Goal: Task Accomplishment & Management: Use online tool/utility

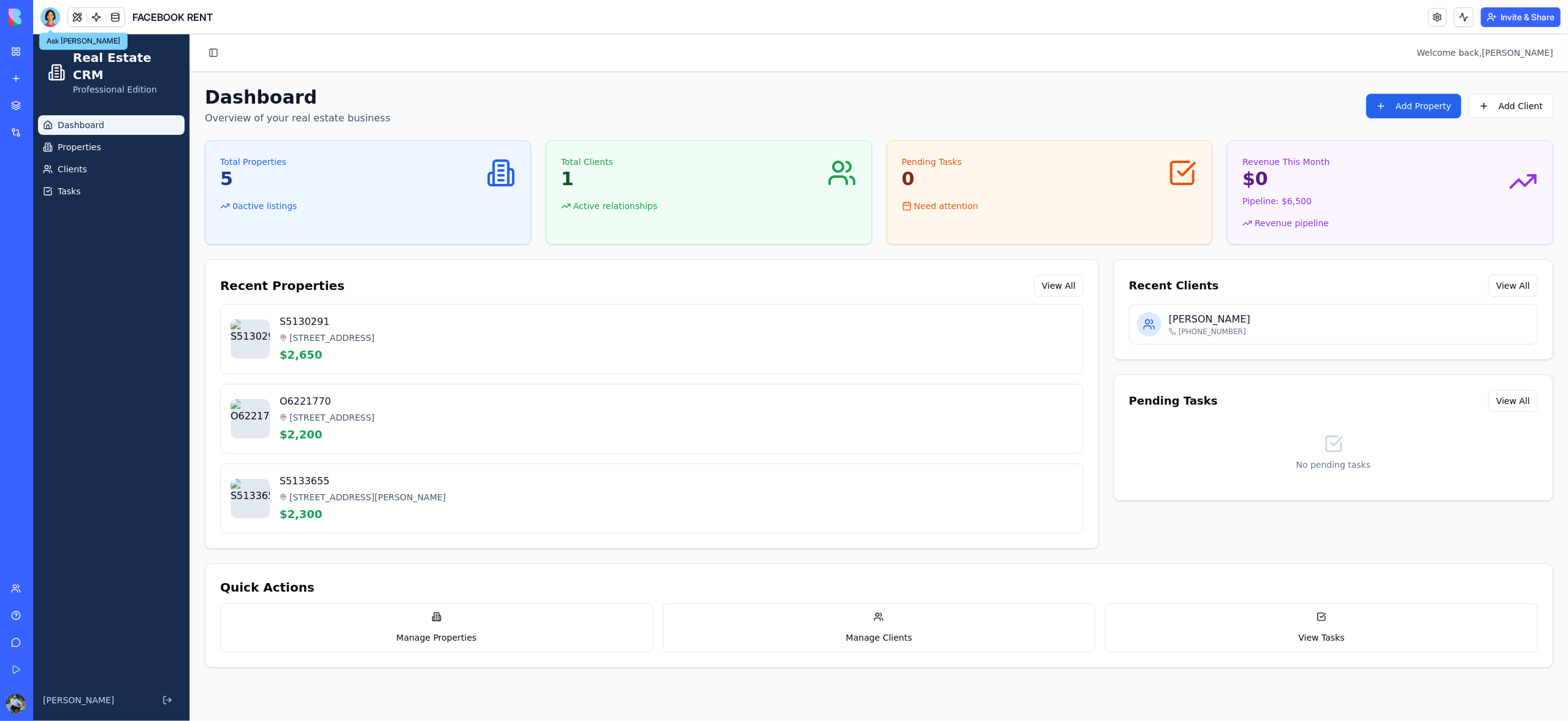
click at [12, 52] on link "My Workspace" at bounding box center [28, 51] width 49 height 24
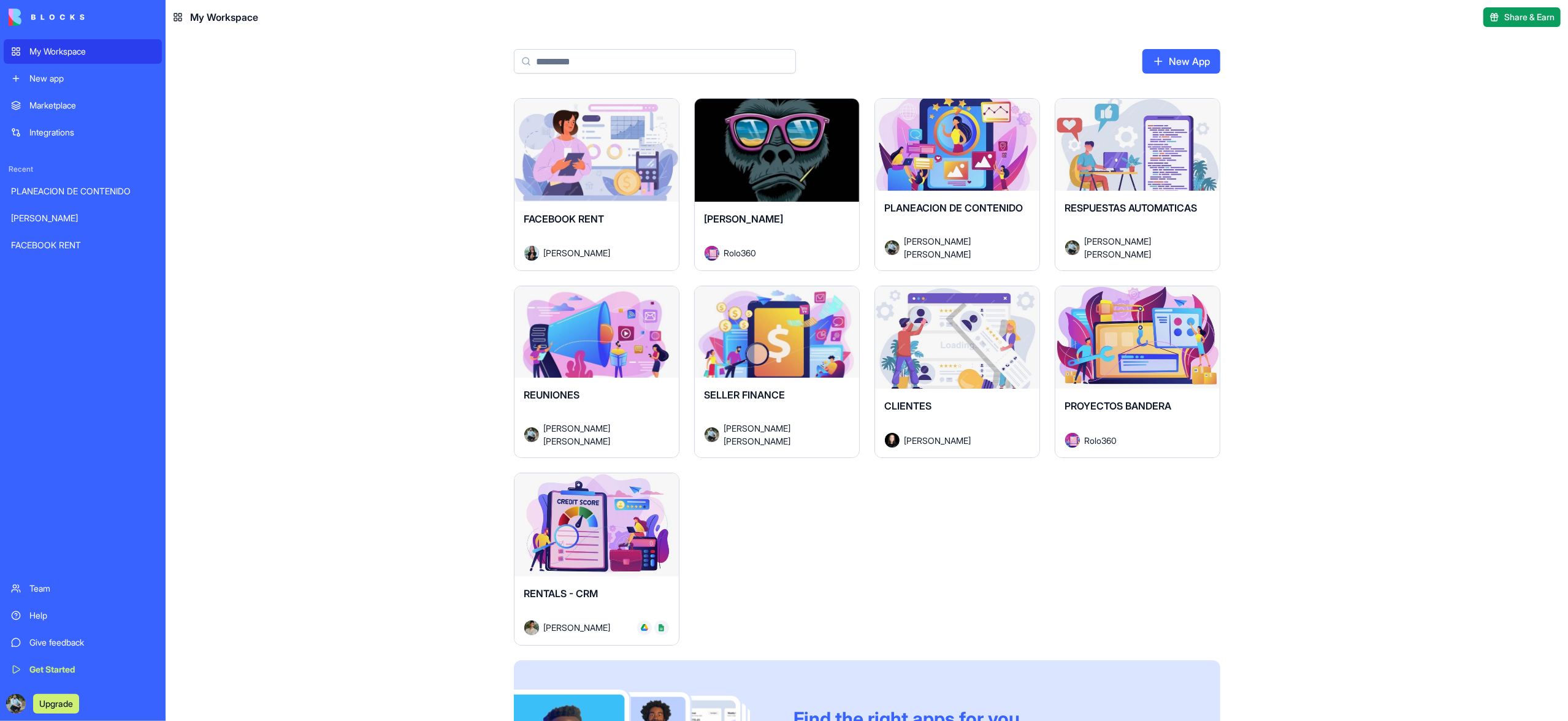
click at [623, 190] on div "Launch" at bounding box center [596, 150] width 164 height 103
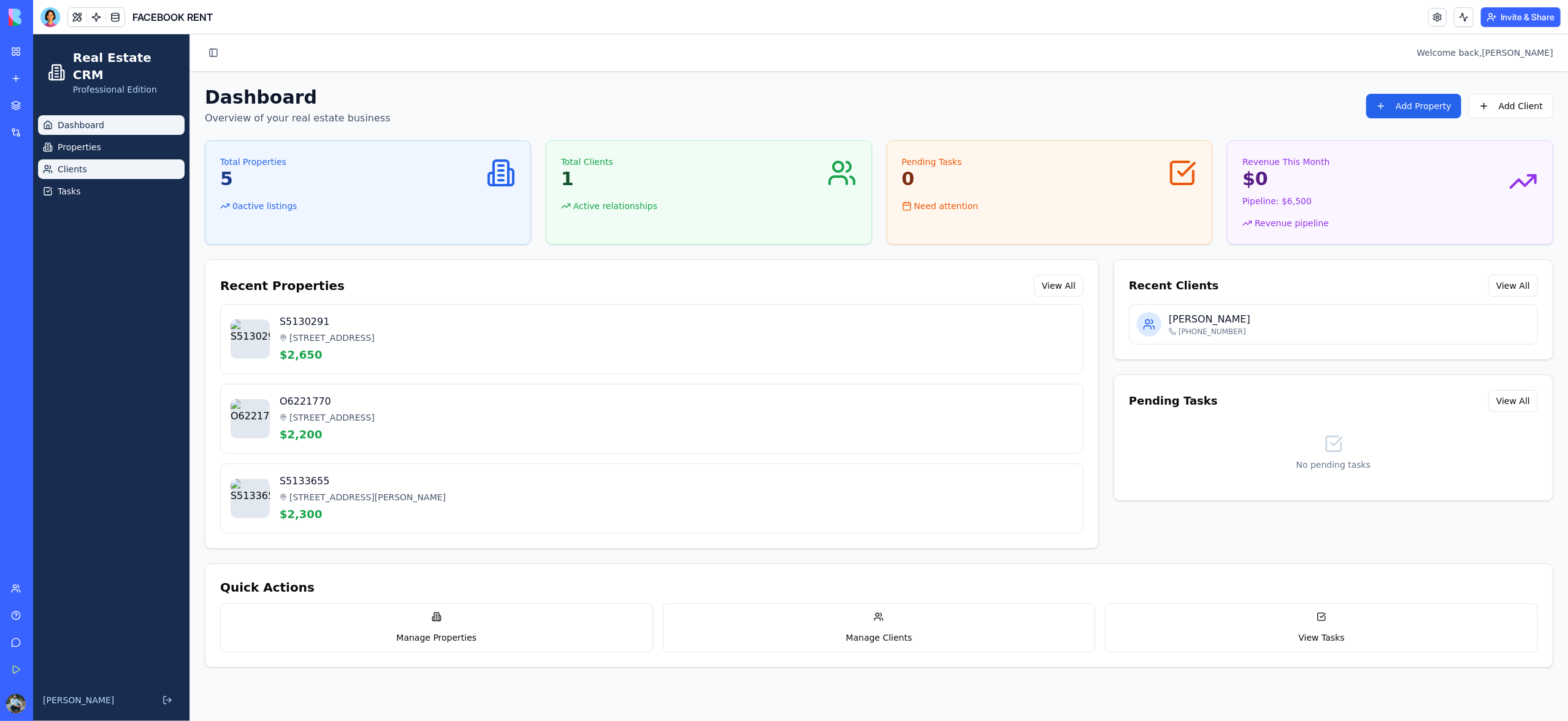
click at [127, 159] on link "Clients" at bounding box center [111, 169] width 146 height 20
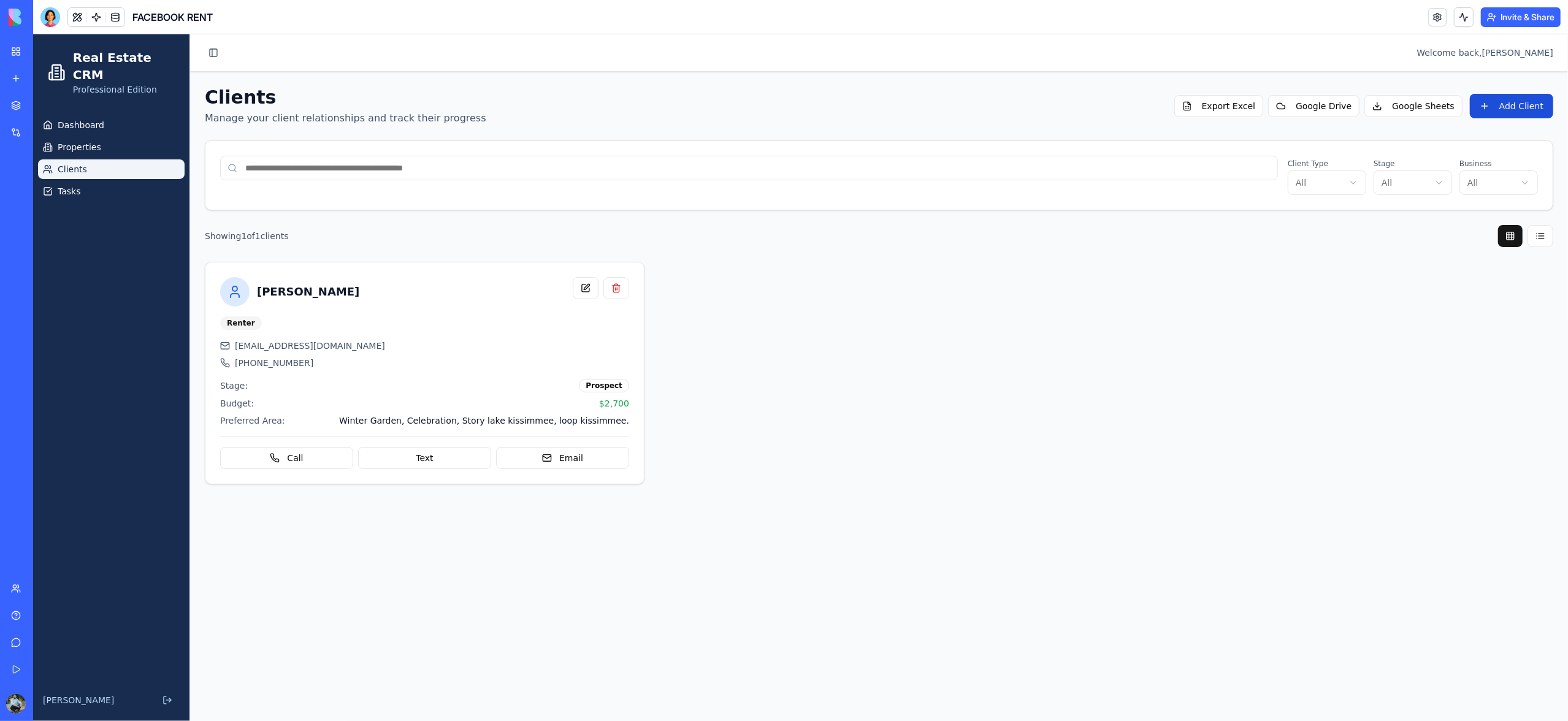
click at [1513, 111] on button "Add Client" at bounding box center [1511, 106] width 83 height 24
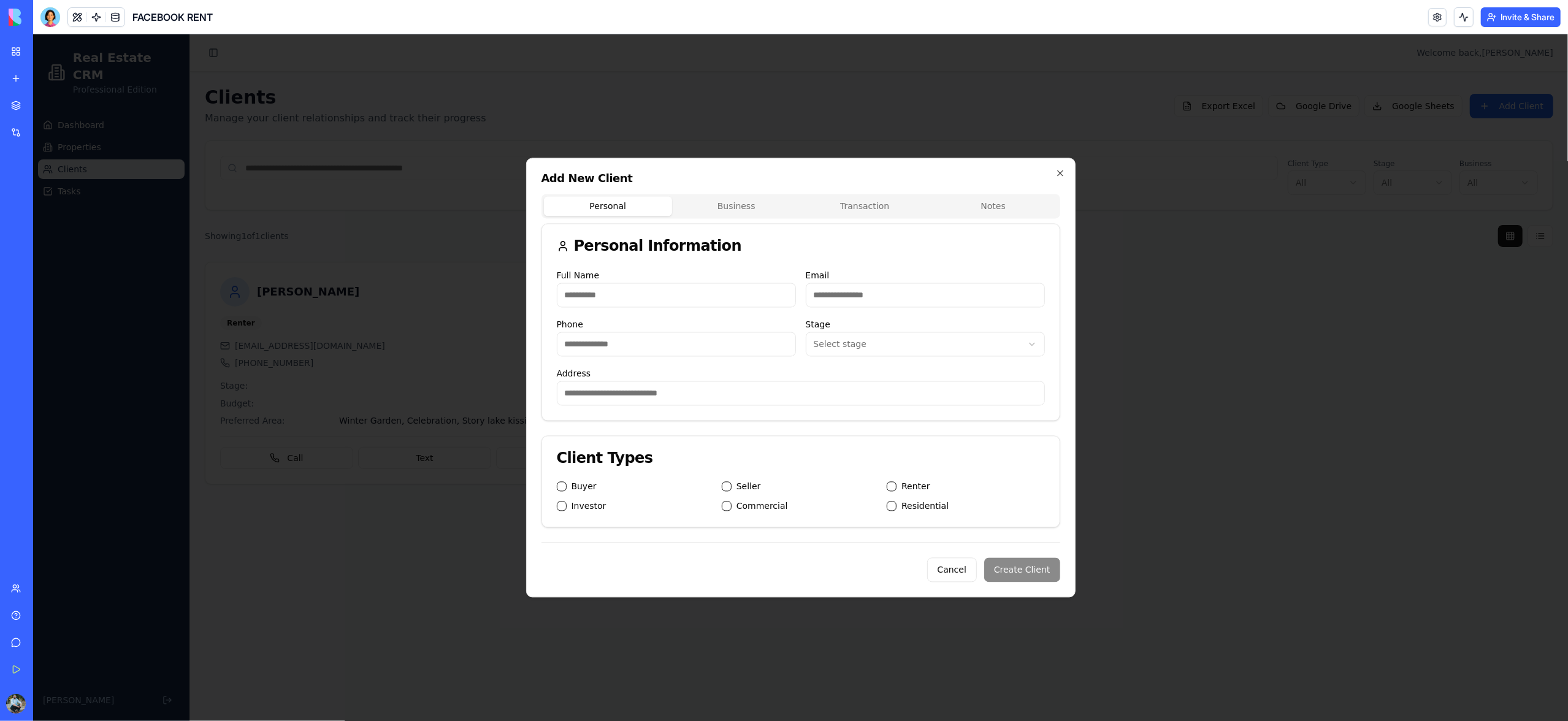
click at [868, 209] on body "**********" at bounding box center [800, 378] width 1534 height 687
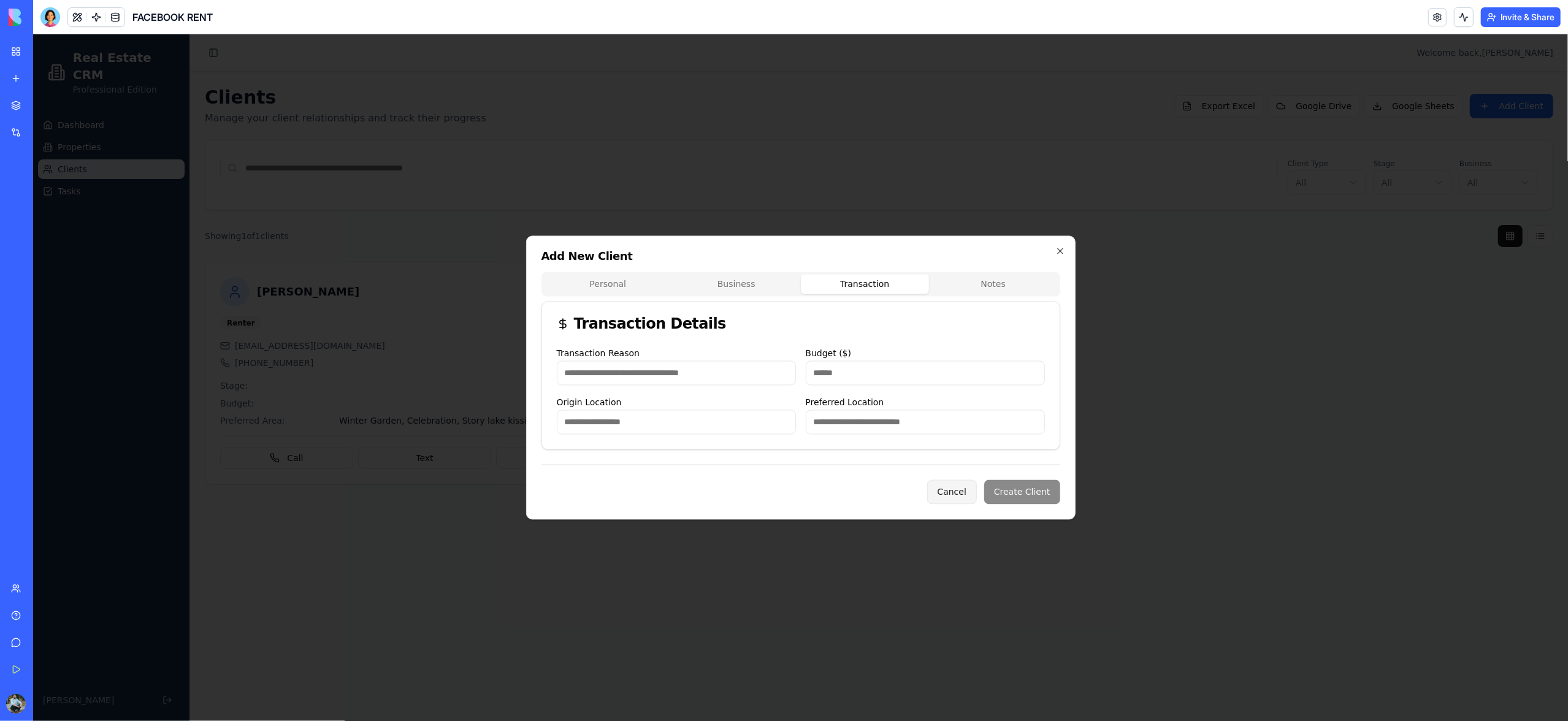
click at [947, 492] on button "Cancel" at bounding box center [951, 492] width 49 height 24
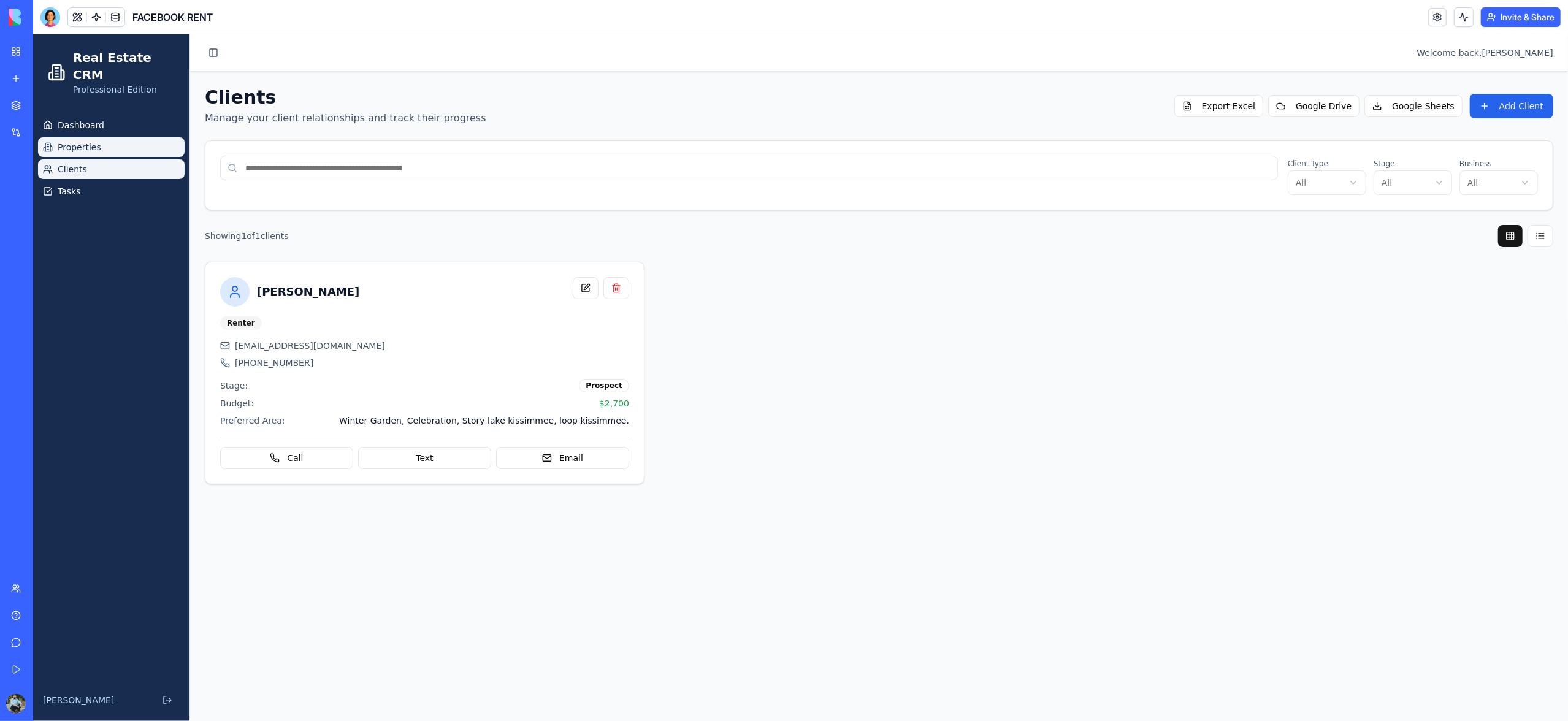
click at [87, 141] on span "Properties" at bounding box center [80, 147] width 43 height 12
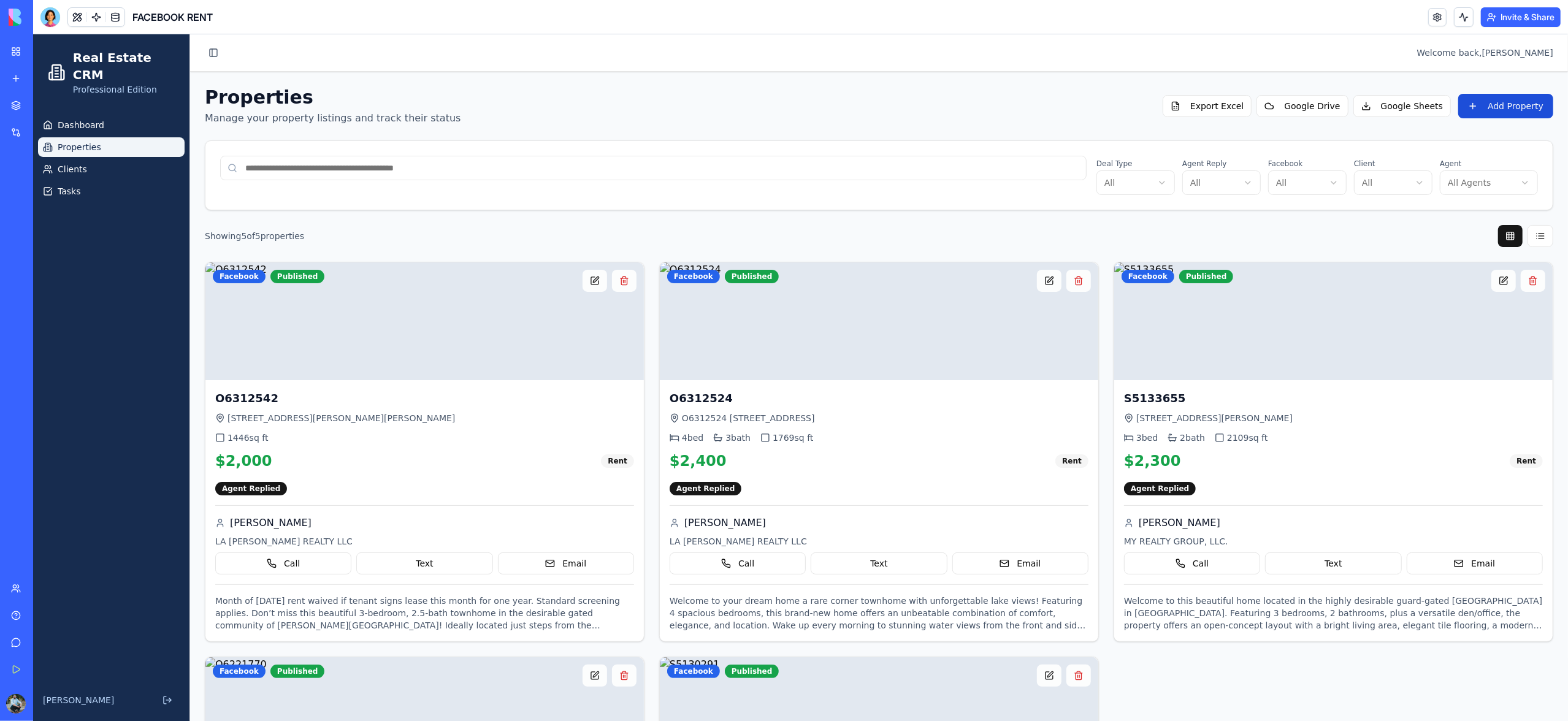
click at [1480, 112] on button "Add Property" at bounding box center [1506, 106] width 95 height 24
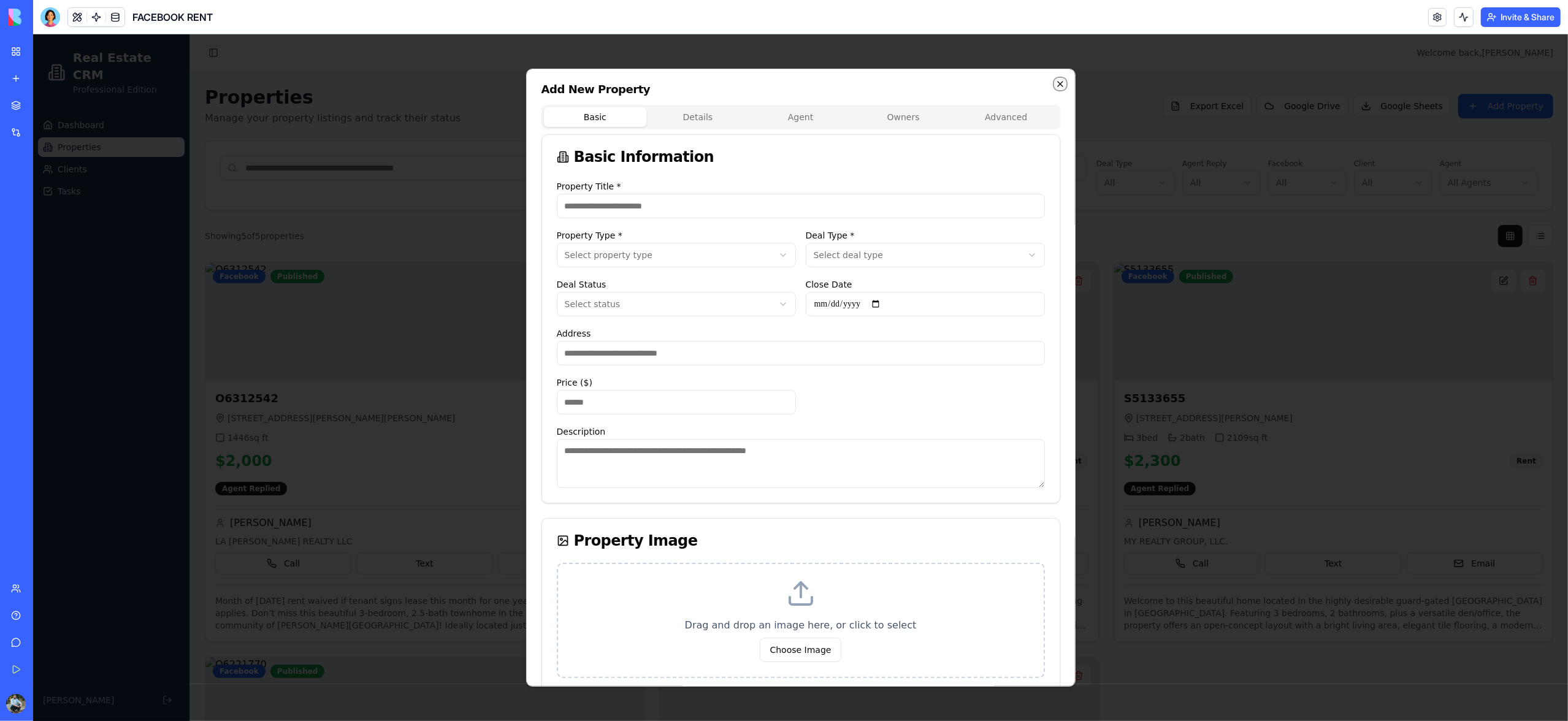
click at [1063, 83] on icon "button" at bounding box center [1059, 83] width 10 height 10
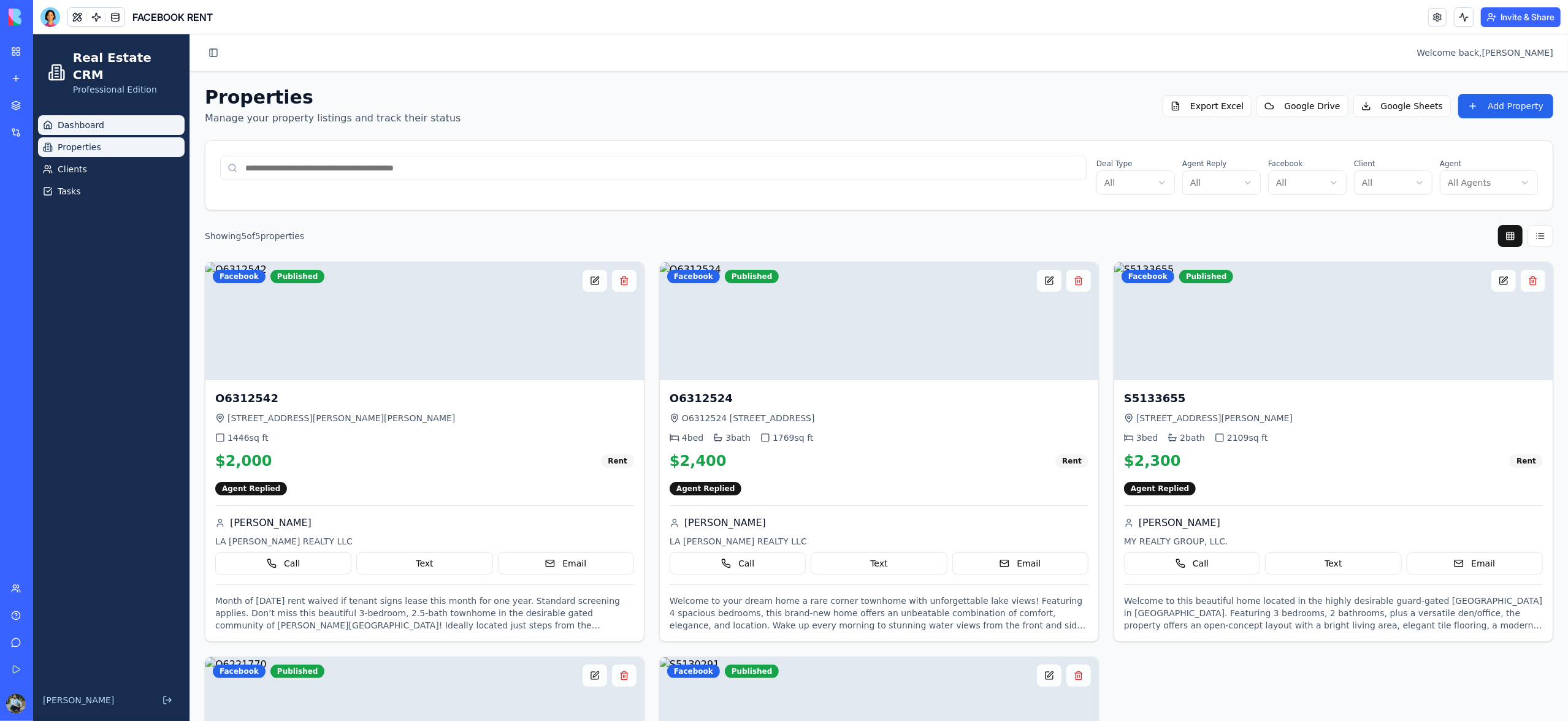
click at [96, 119] on span "Dashboard" at bounding box center [81, 125] width 47 height 12
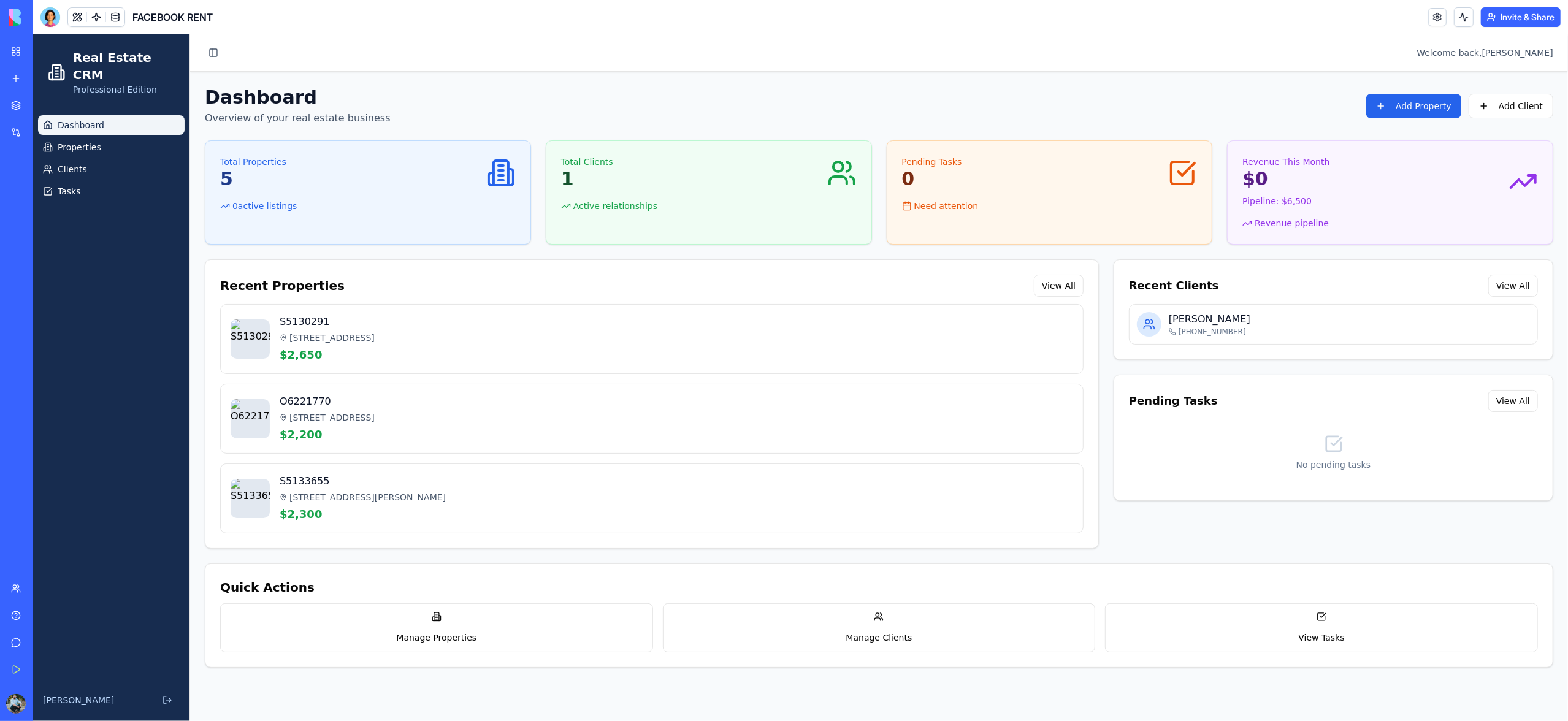
click at [14, 48] on link "My Workspace" at bounding box center [28, 51] width 49 height 24
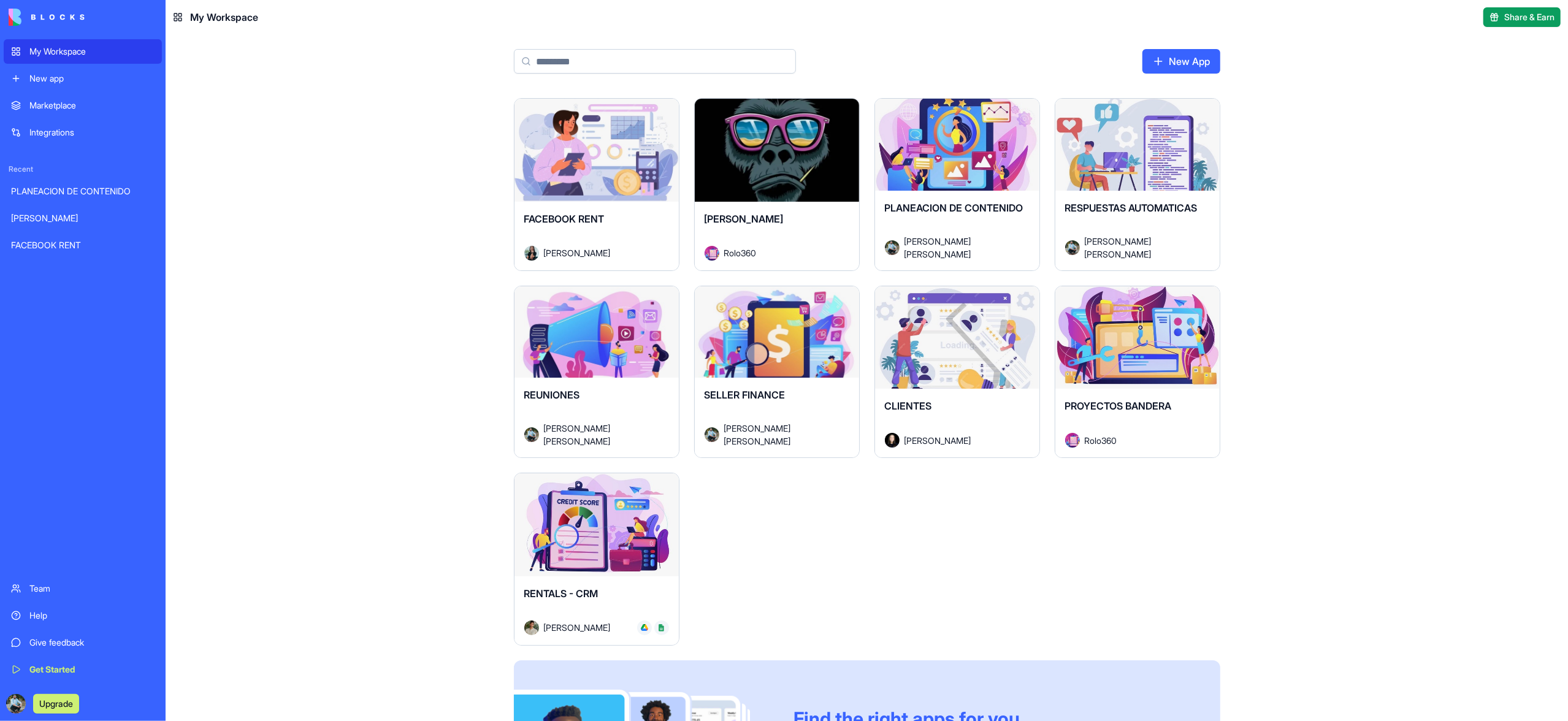
click at [582, 377] on div "Launch" at bounding box center [596, 338] width 164 height 103
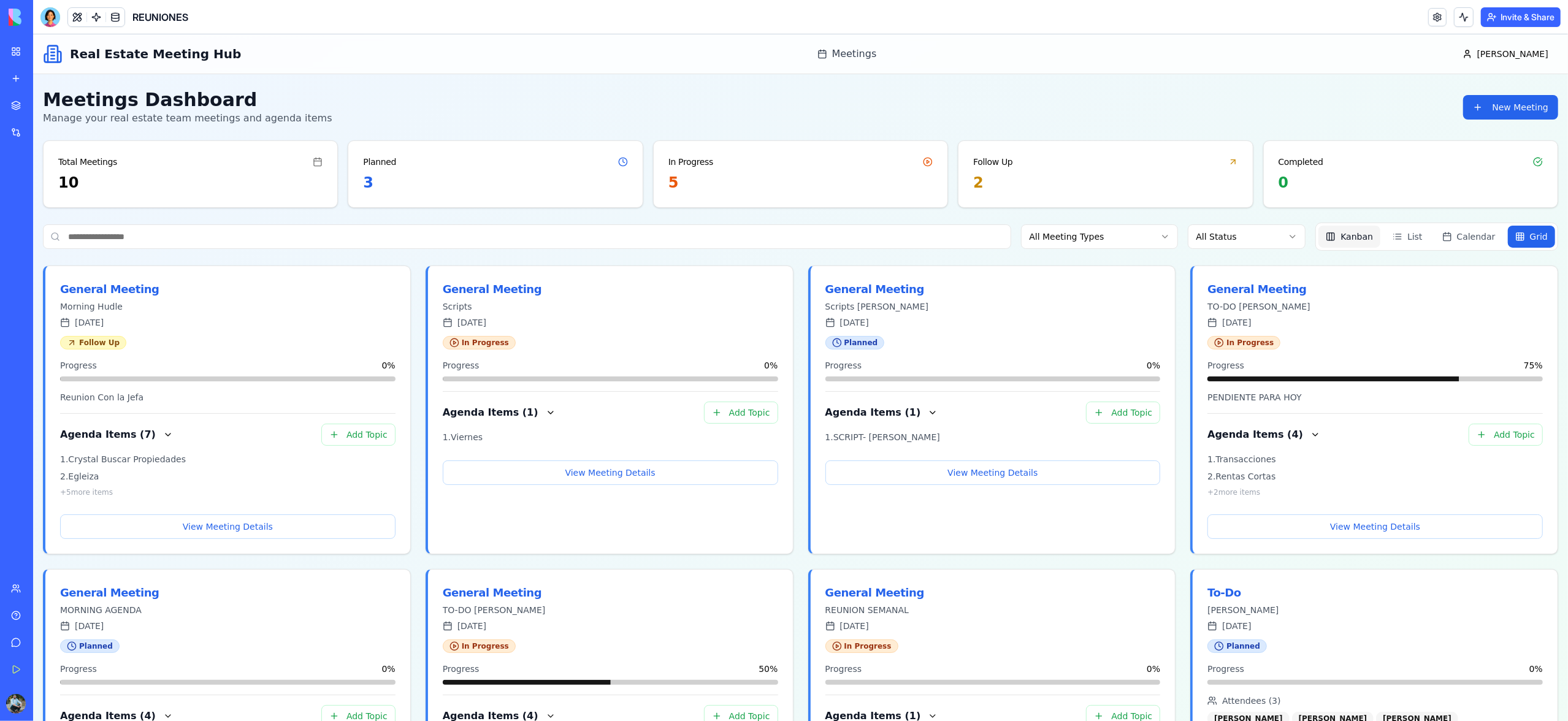
click at [1366, 241] on span "Kanban" at bounding box center [1357, 236] width 33 height 12
